Goal: Transaction & Acquisition: Purchase product/service

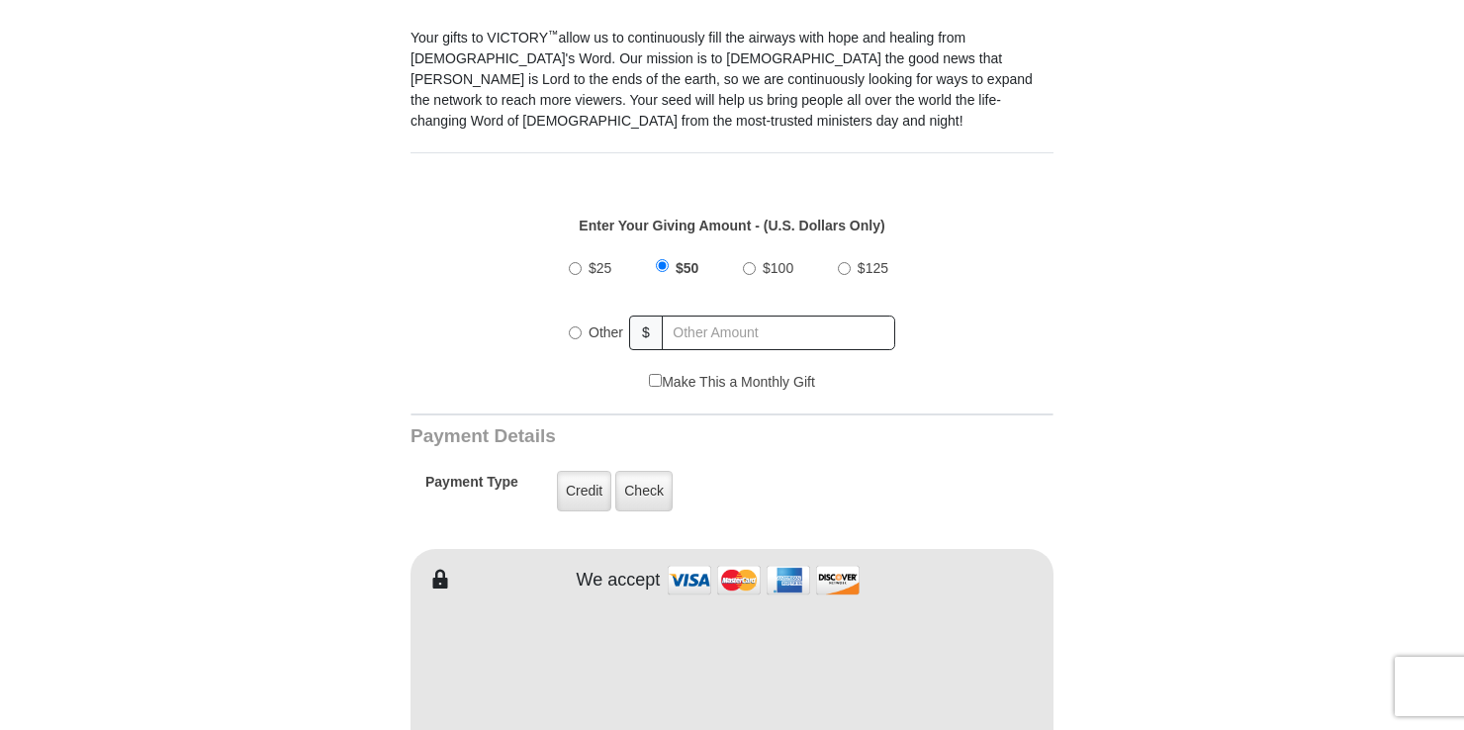
scroll to position [594, 0]
radio input "true"
click at [699, 317] on input "text" at bounding box center [780, 332] width 232 height 35
click at [574, 261] on input "$25" at bounding box center [575, 267] width 13 height 13
radio input "true"
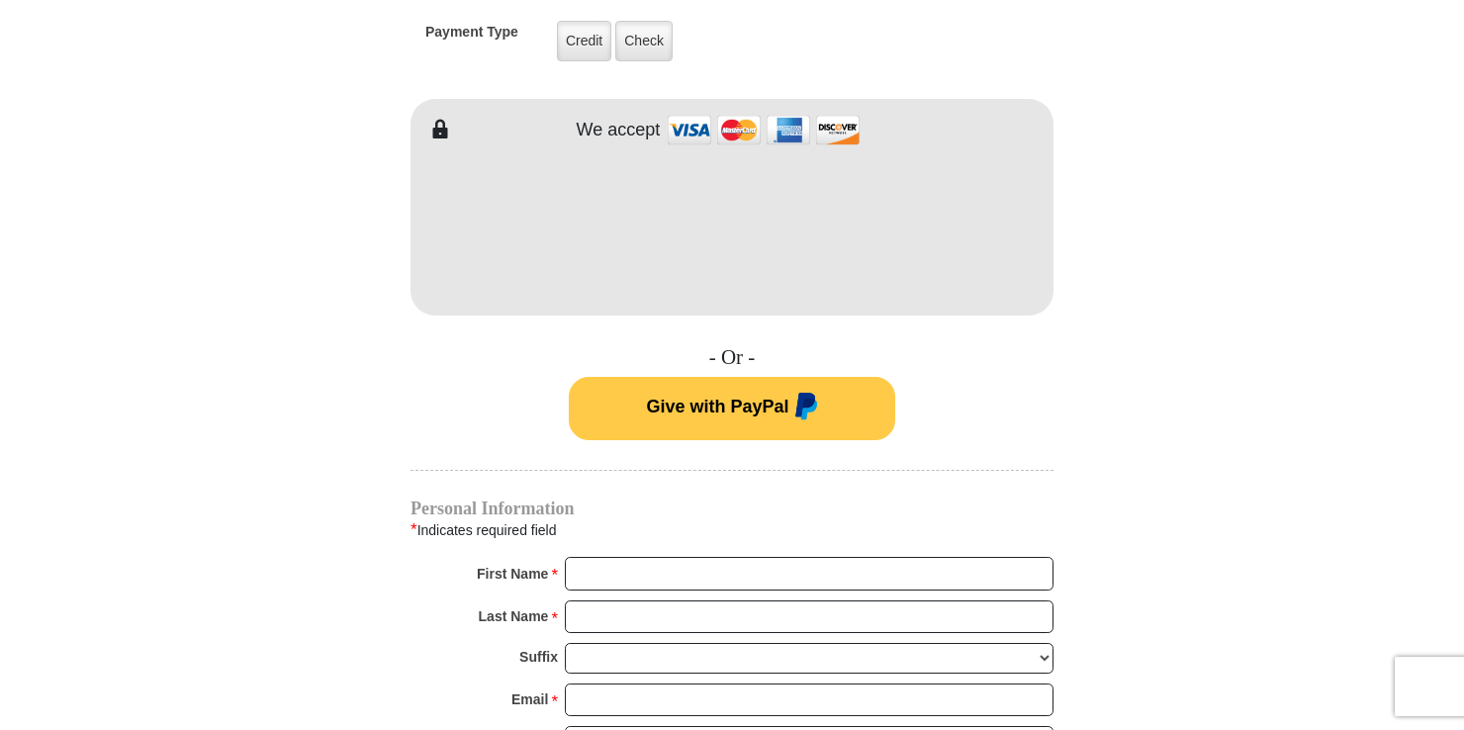
scroll to position [1088, 0]
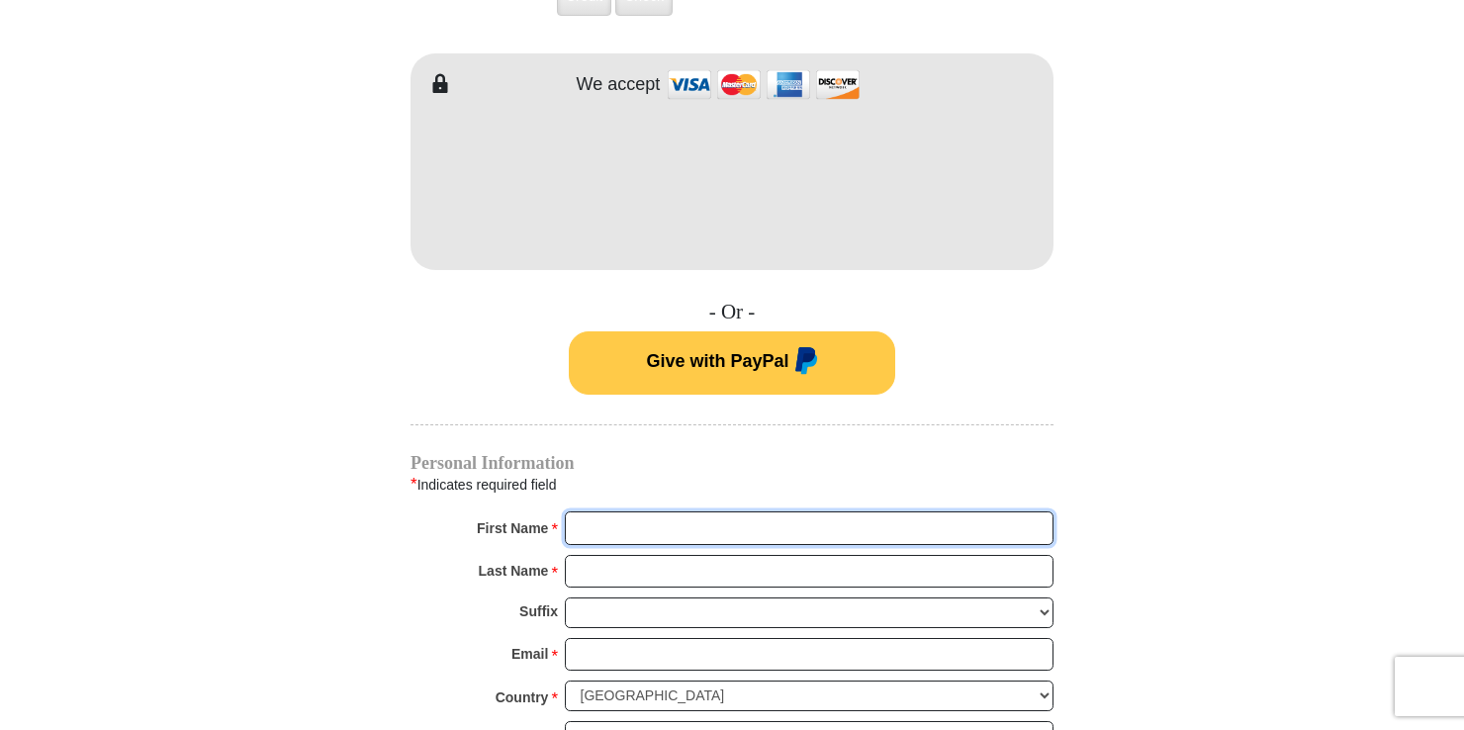
click at [678, 512] on input "First Name *" at bounding box center [809, 529] width 489 height 34
type input "[PERSON_NAME]"
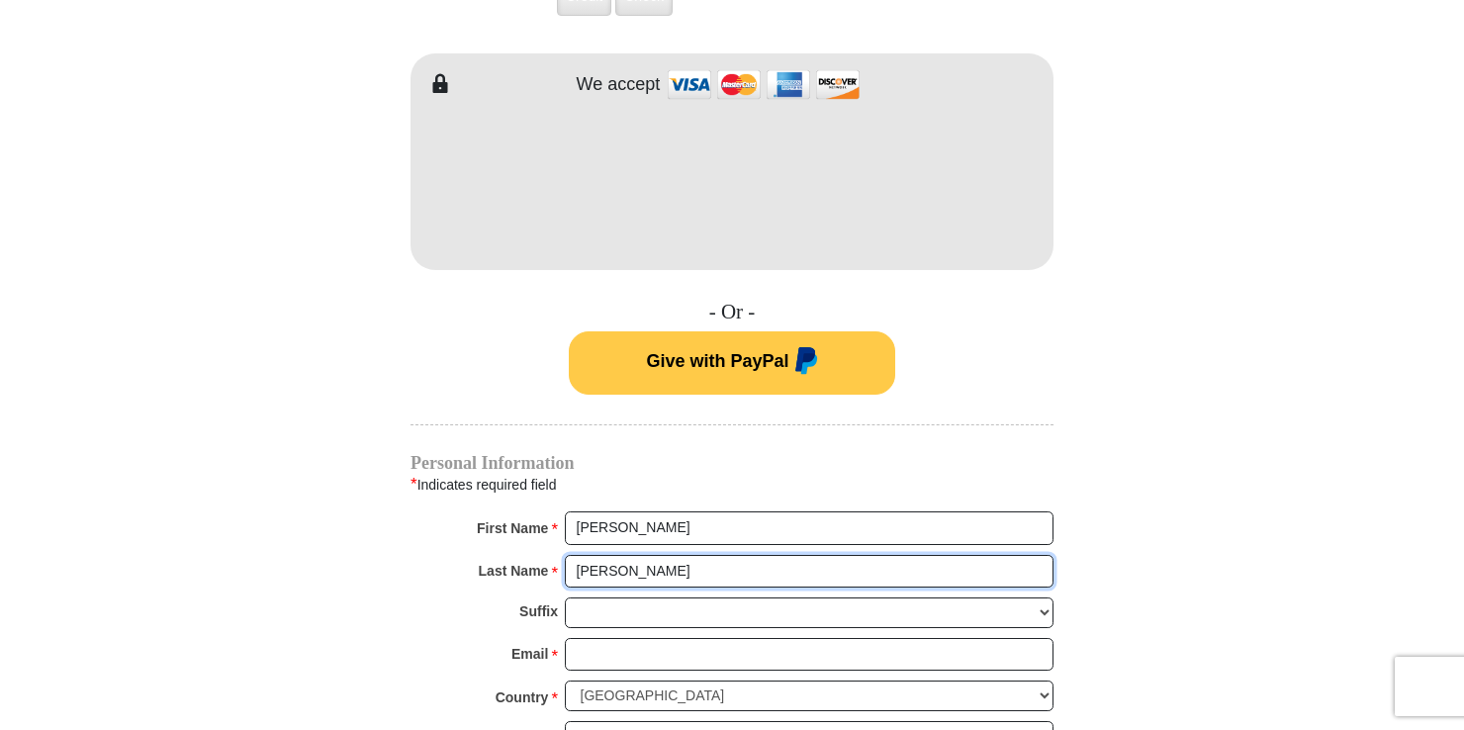
type input "[PERSON_NAME]"
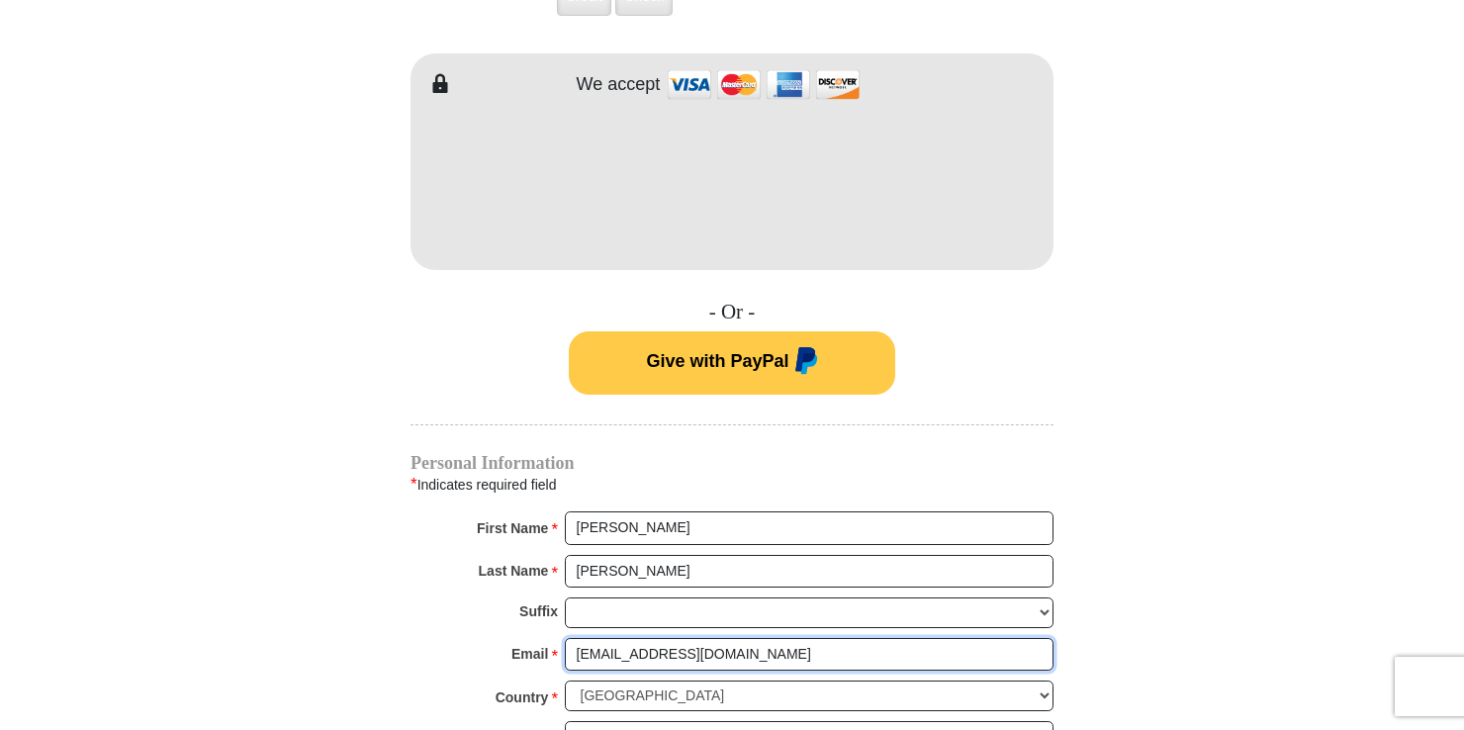
type input "[EMAIL_ADDRESS][DOMAIN_NAME]"
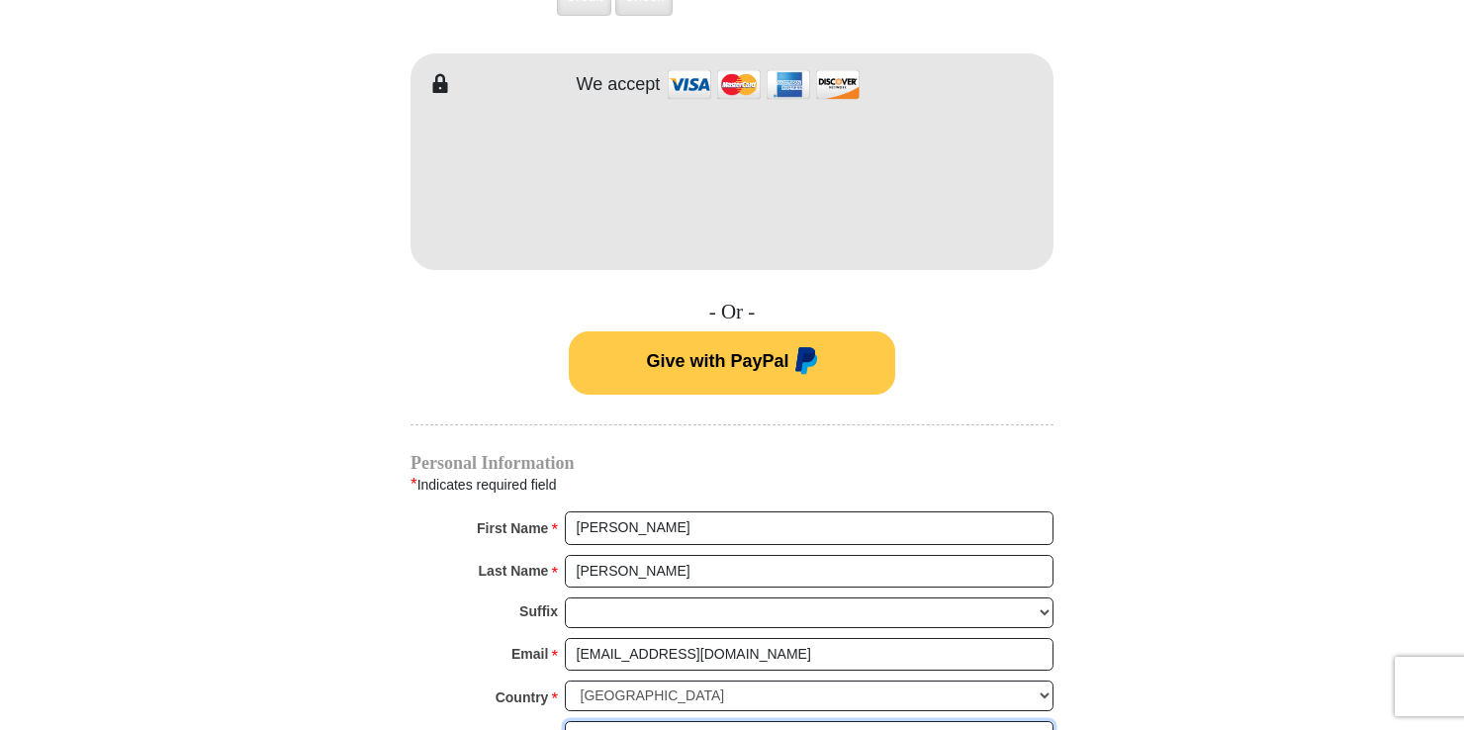
type input "20165 [PERSON_NAME]"
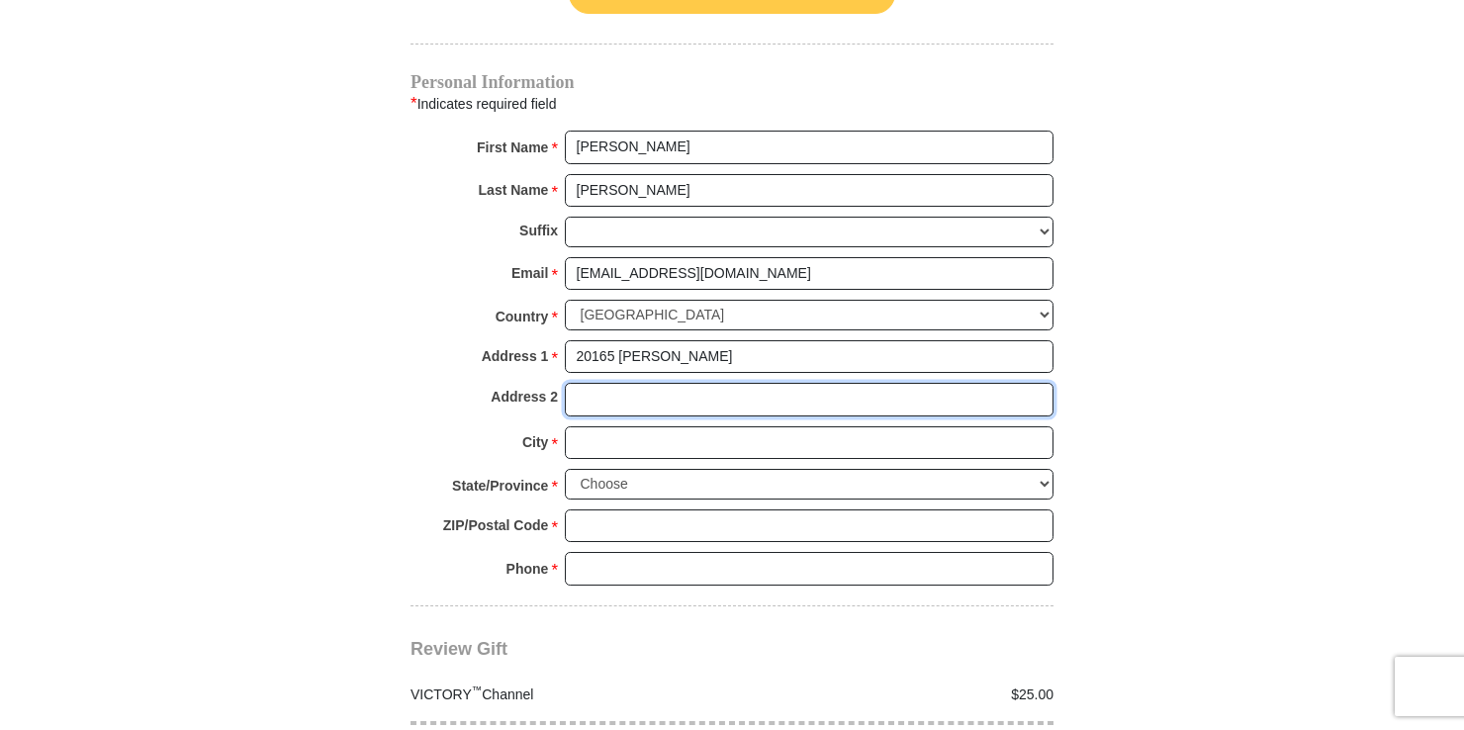
scroll to position [1477, 0]
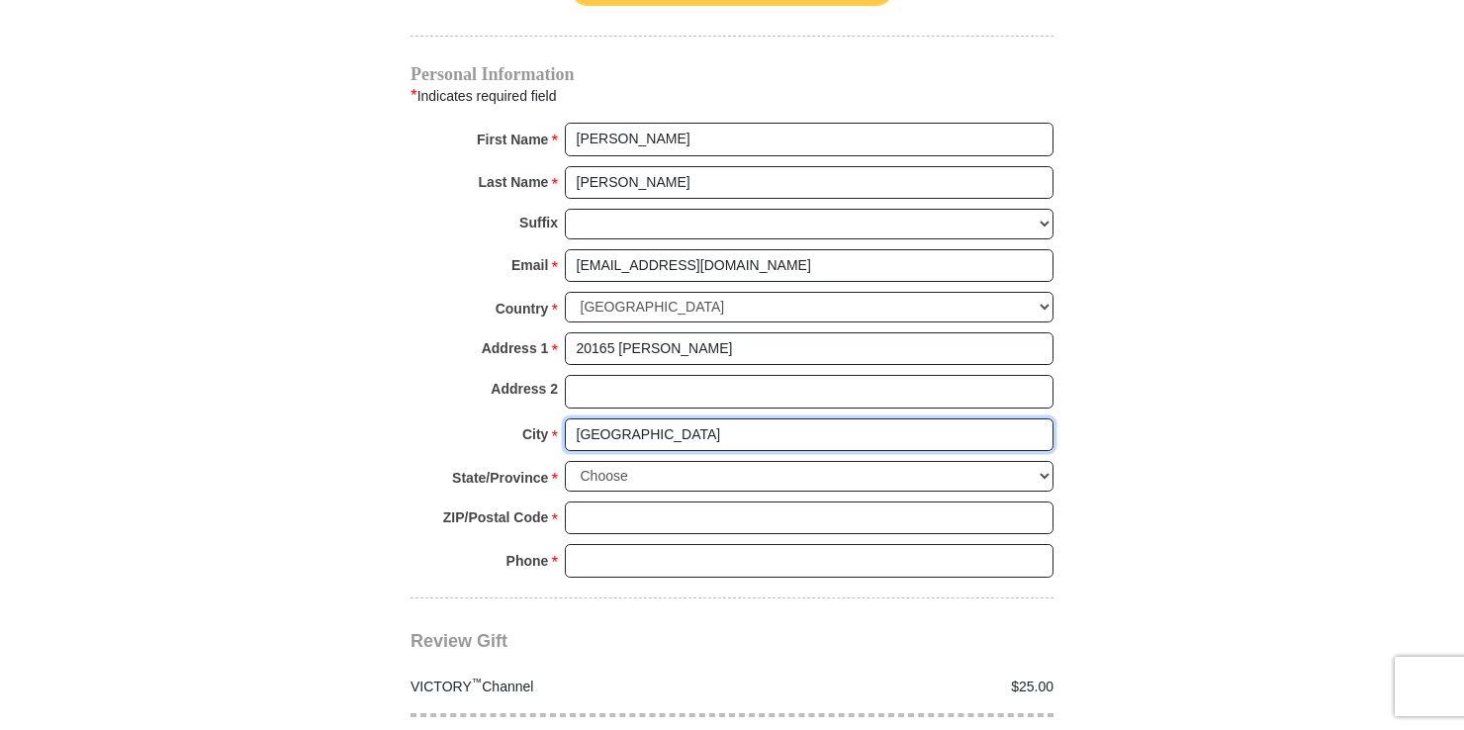
type input "[GEOGRAPHIC_DATA]"
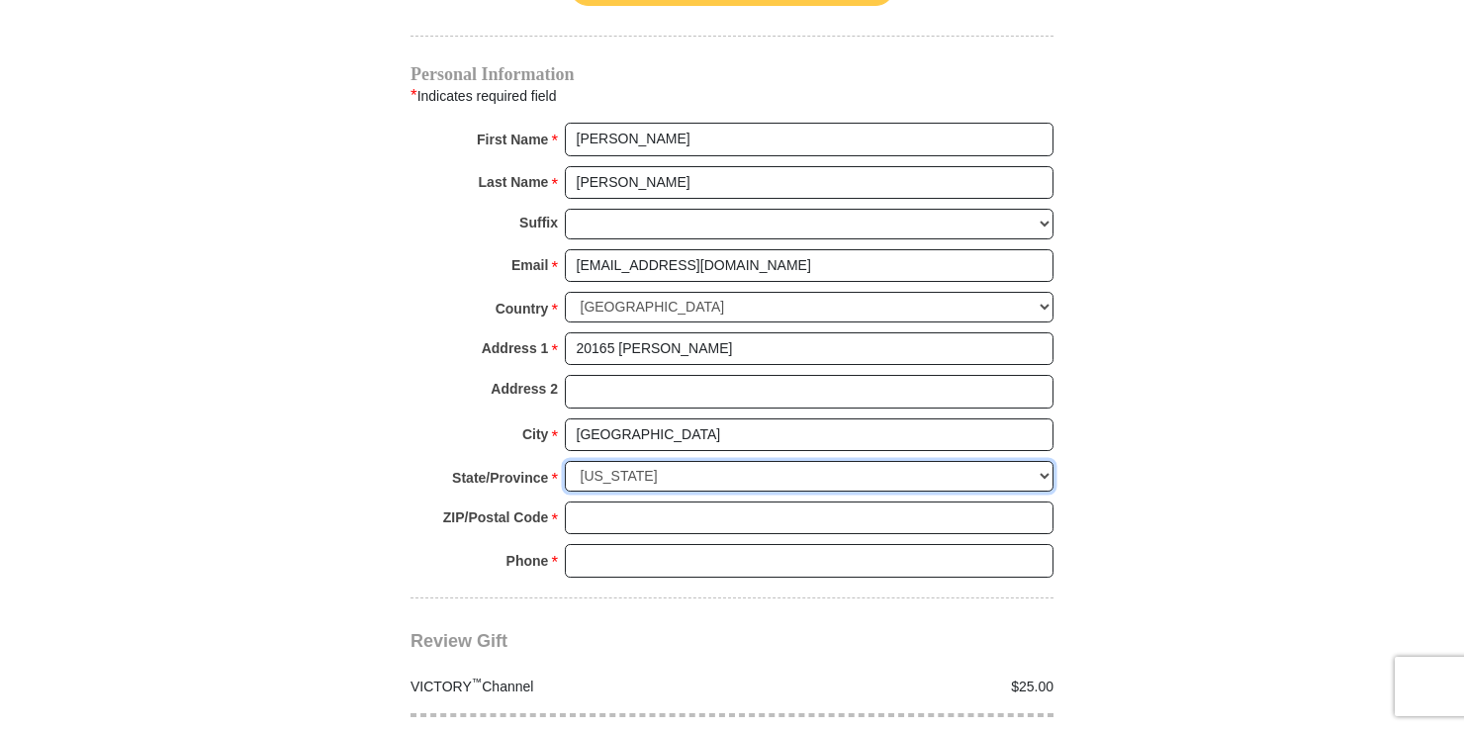
select select "MI"
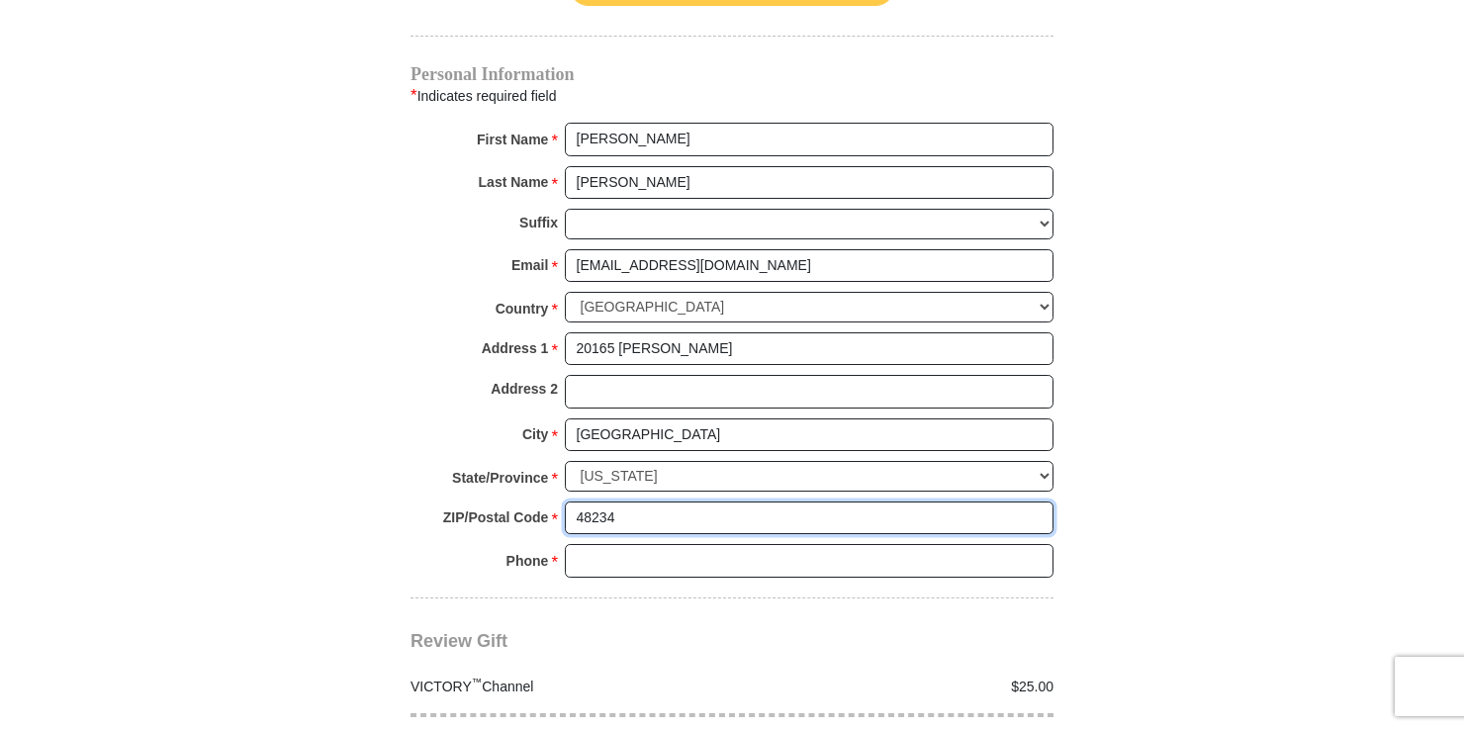
type input "48234"
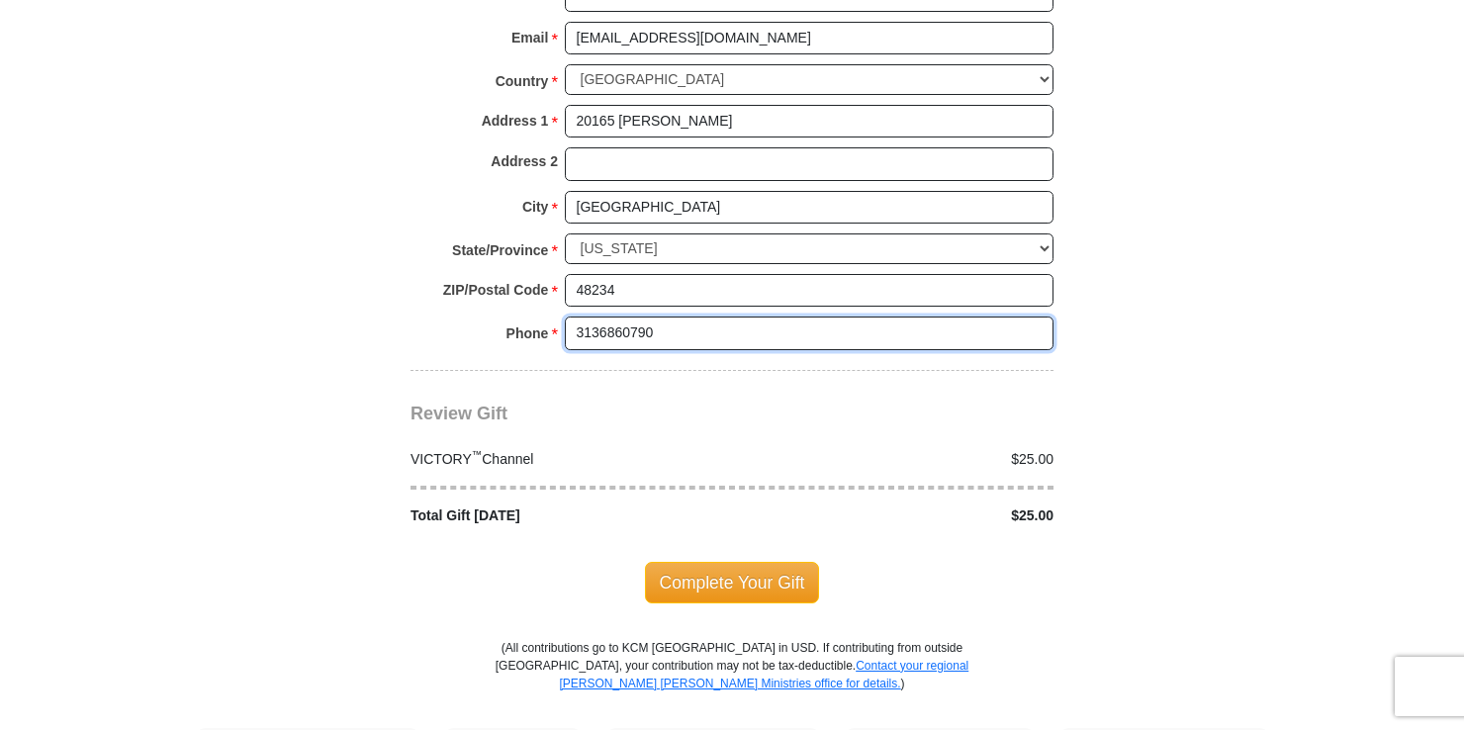
scroll to position [1873, 0]
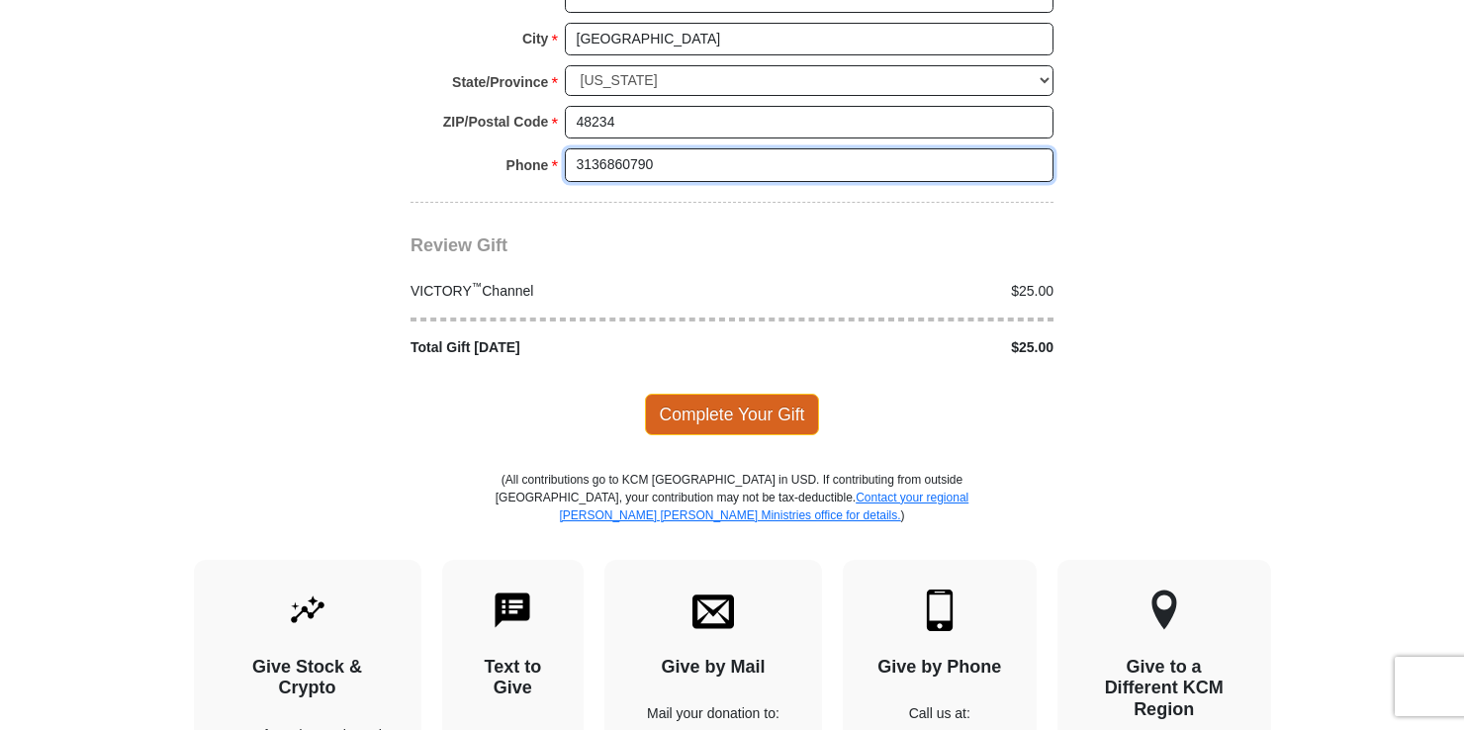
type input "3136860790"
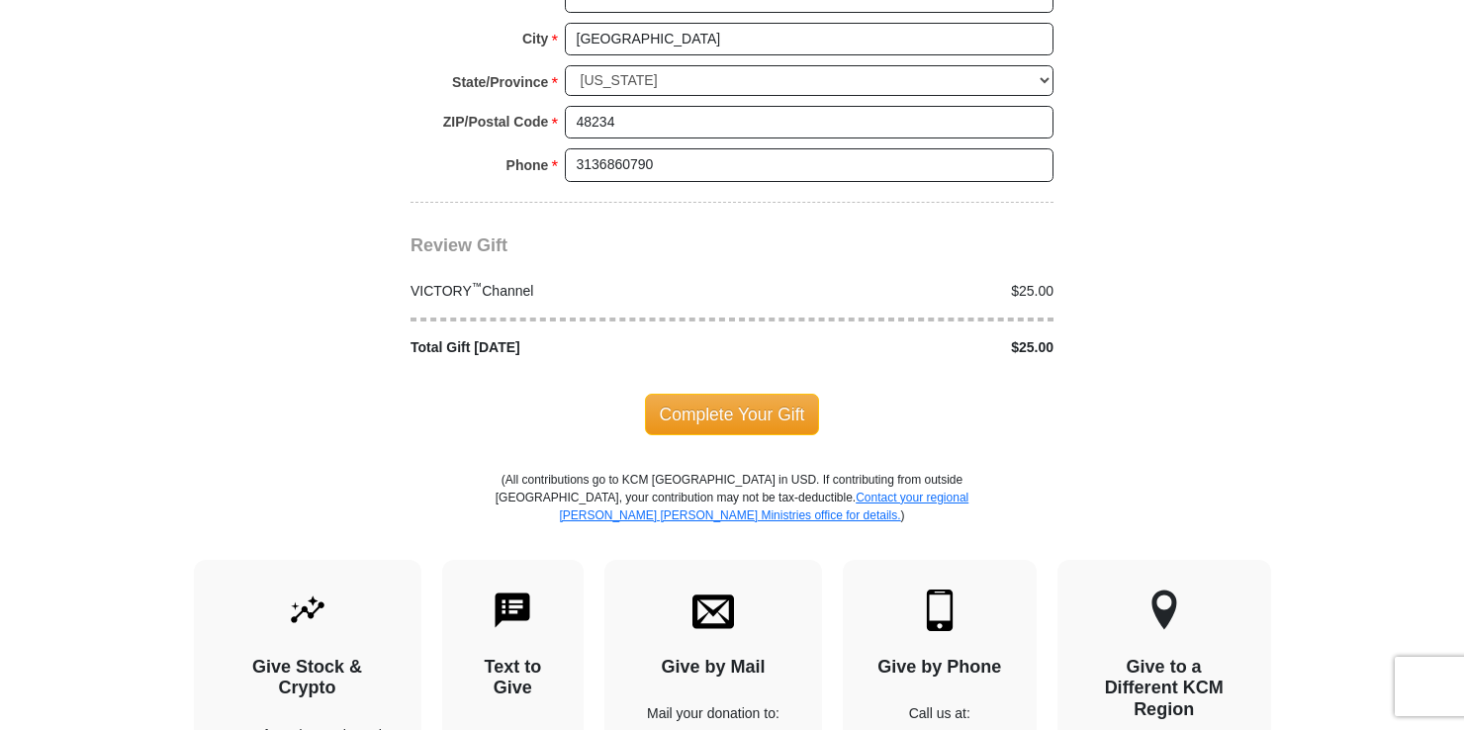
click at [740, 394] on span "Complete Your Gift" at bounding box center [732, 415] width 175 height 42
